Goal: Task Accomplishment & Management: Use online tool/utility

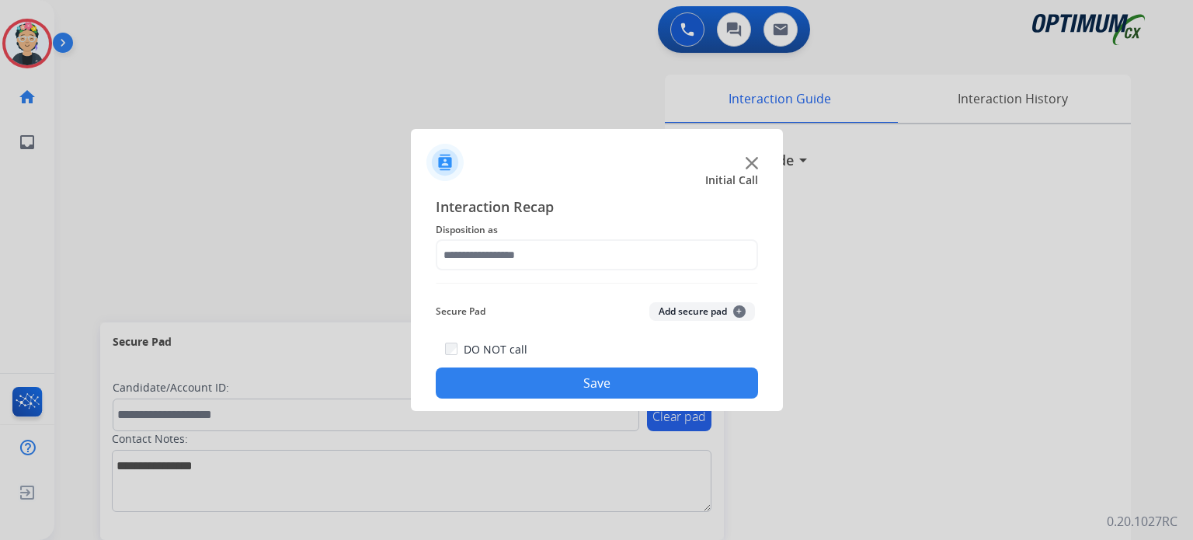
click at [756, 160] on img at bounding box center [752, 163] width 12 height 12
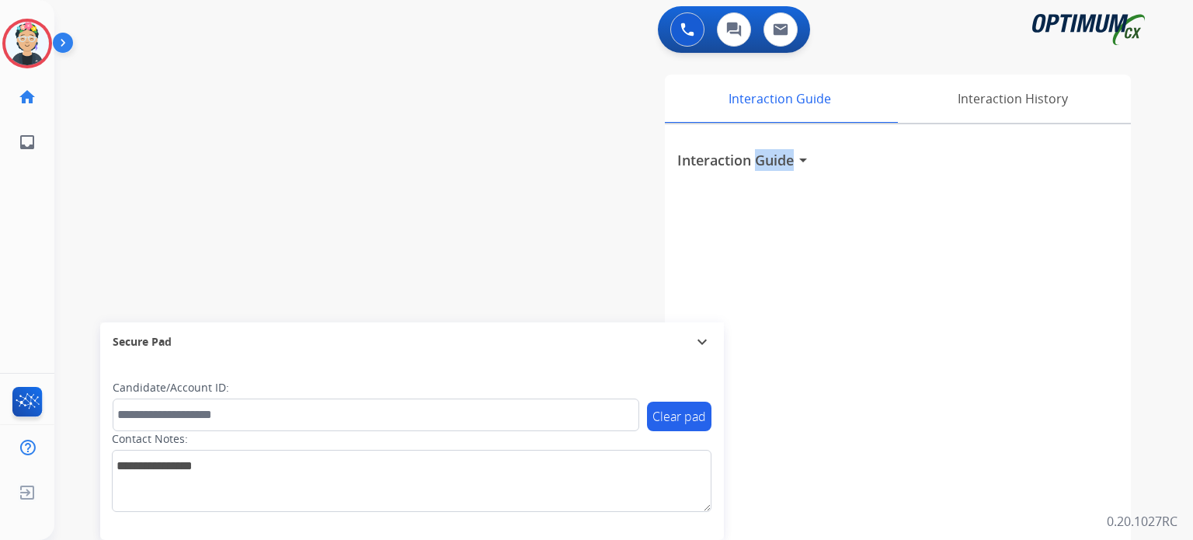
click at [756, 160] on h3 "Interaction Guide" at bounding box center [736, 160] width 117 height 22
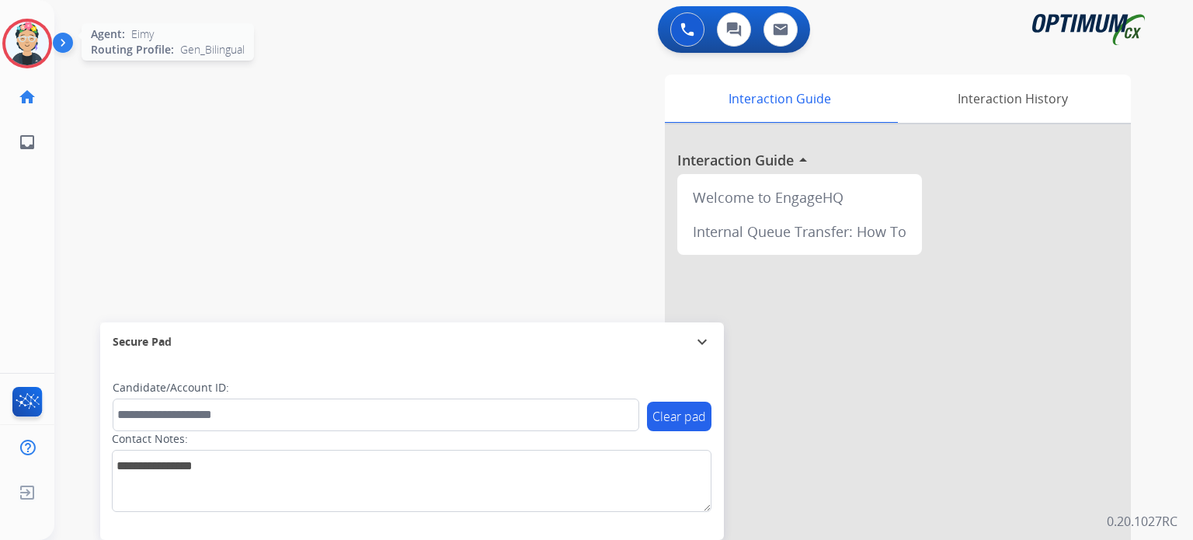
click at [19, 19] on div "Agent: [PERSON_NAME] Profile: Gen_Bilingual" at bounding box center [27, 44] width 50 height 50
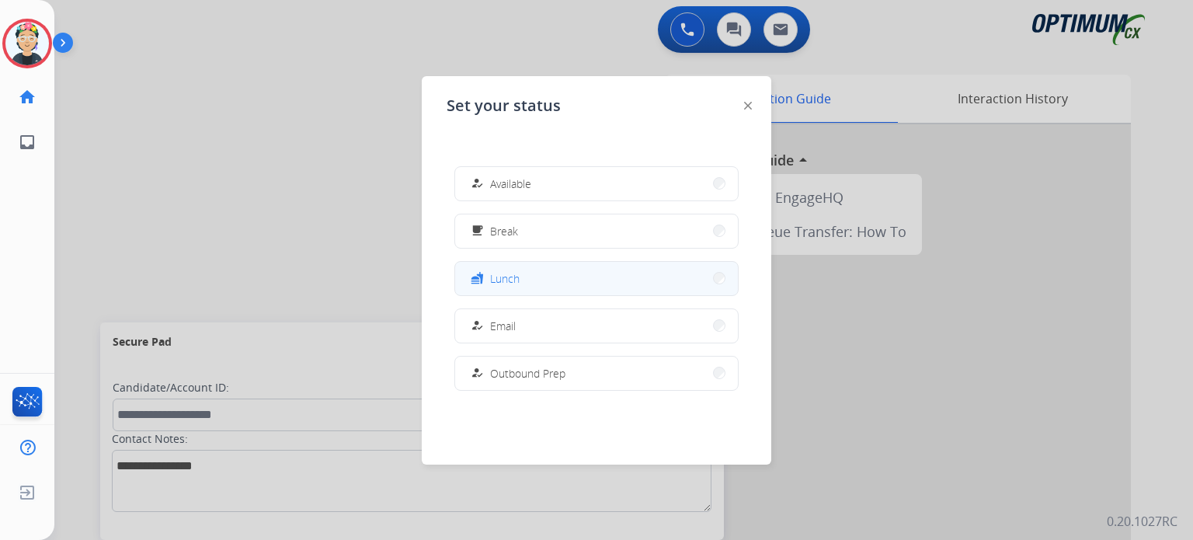
click at [546, 272] on button "fastfood Lunch" at bounding box center [596, 278] width 283 height 33
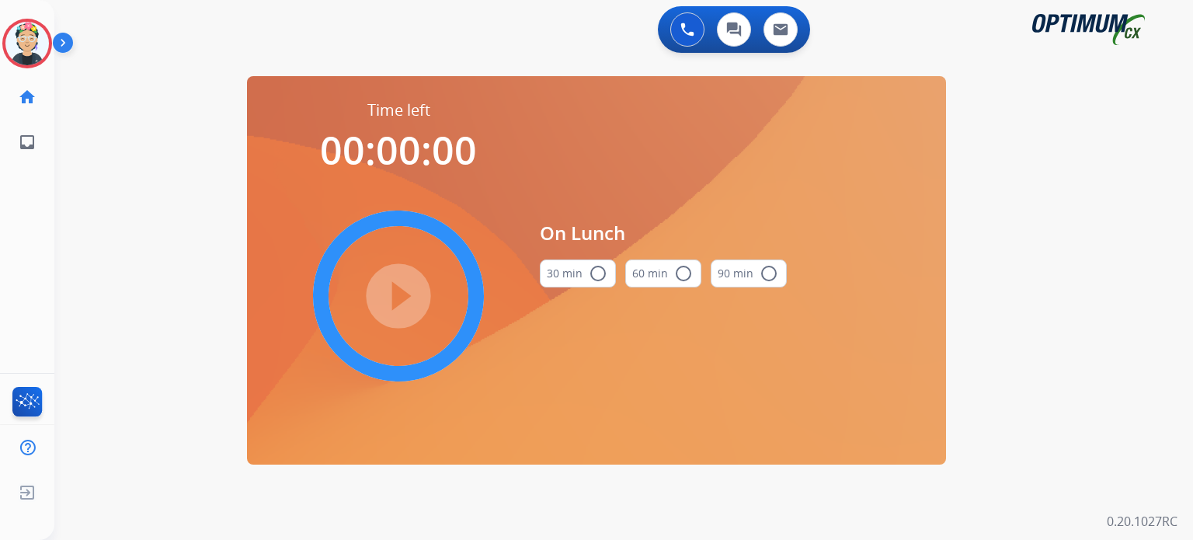
click at [579, 277] on button "30 min radio_button_unchecked" at bounding box center [578, 274] width 76 height 28
drag, startPoint x: 402, startPoint y: 301, endPoint x: 496, endPoint y: 375, distance: 119.5
click at [402, 302] on mat-icon "play_circle_filled" at bounding box center [398, 296] width 19 height 19
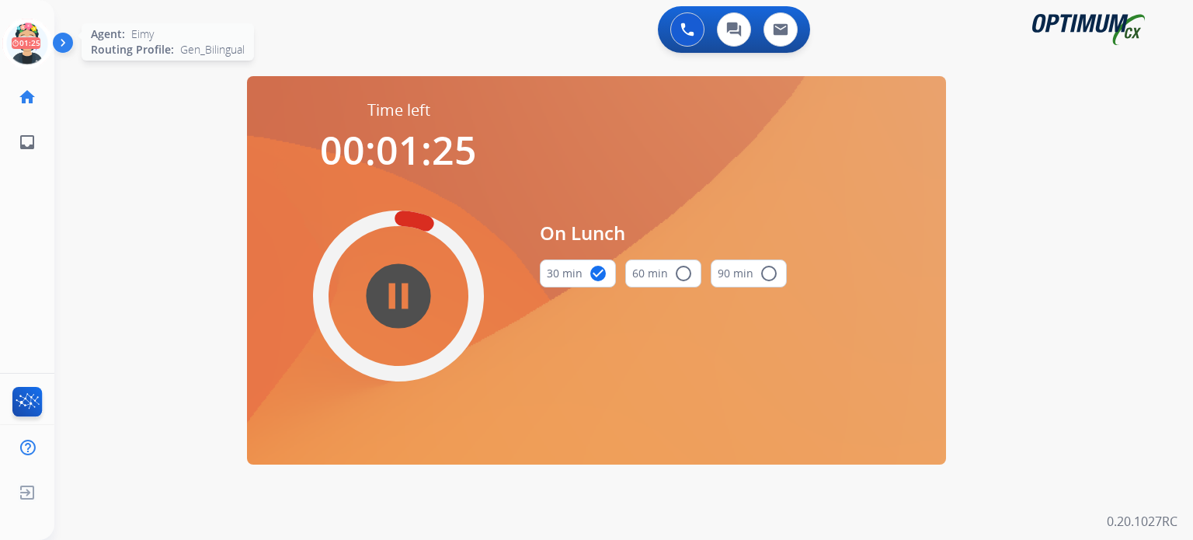
click at [27, 44] on icon at bounding box center [27, 44] width 51 height 51
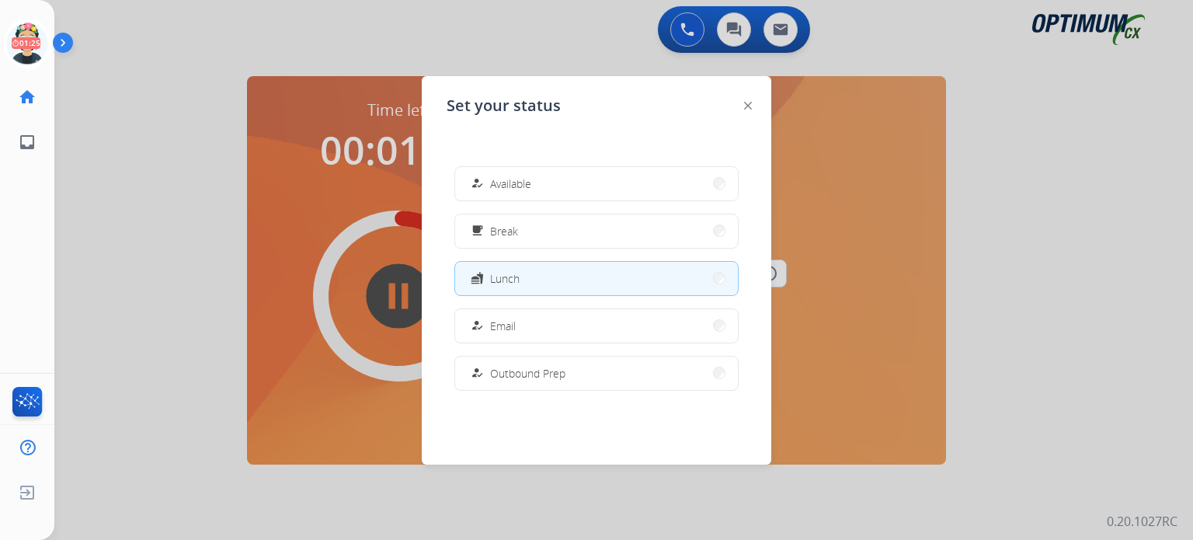
scroll to position [233, 0]
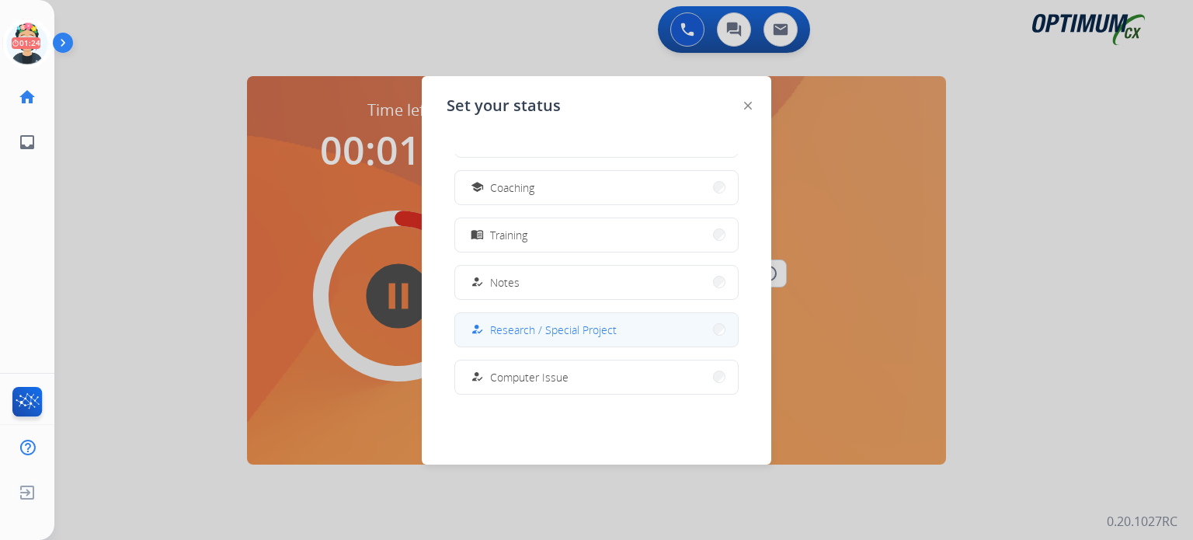
click at [527, 329] on span "Research / Special Project" at bounding box center [553, 330] width 127 height 16
